Goal: Task Accomplishment & Management: Use online tool/utility

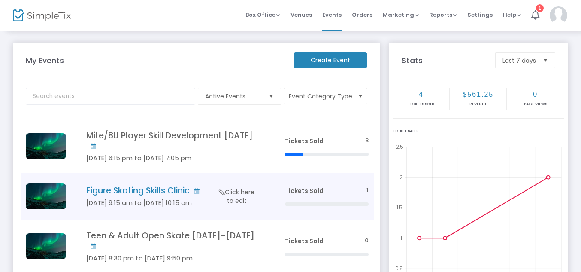
click at [168, 188] on h4 "Figure Skating Skills Clinic" at bounding box center [172, 191] width 173 height 10
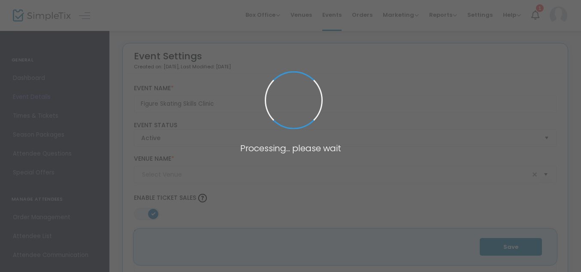
type input "Lakeshore Hockey and Sports Center (Lakeshore Hockey)"
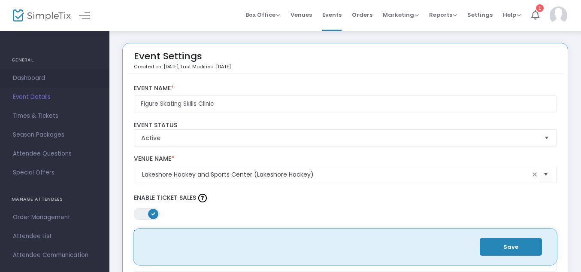
click at [30, 80] on span "Dashboard" at bounding box center [55, 78] width 84 height 11
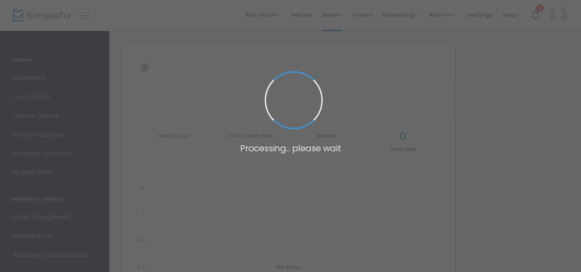
type input "[URL][DOMAIN_NAME]"
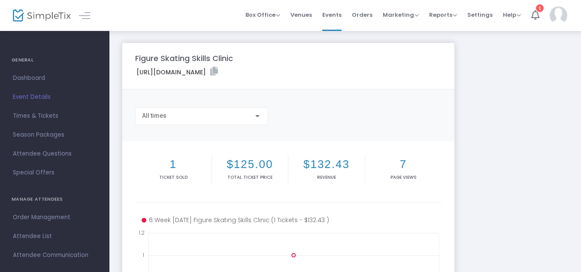
click at [218, 68] on icon at bounding box center [214, 71] width 8 height 9
